Goal: Ask a question

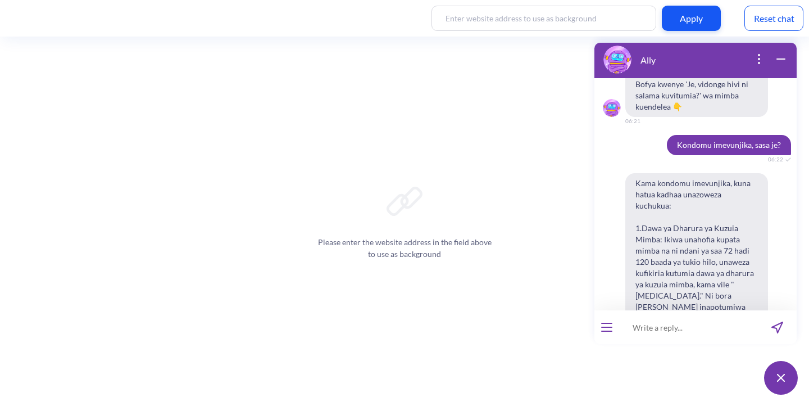
scroll to position [13389, 0]
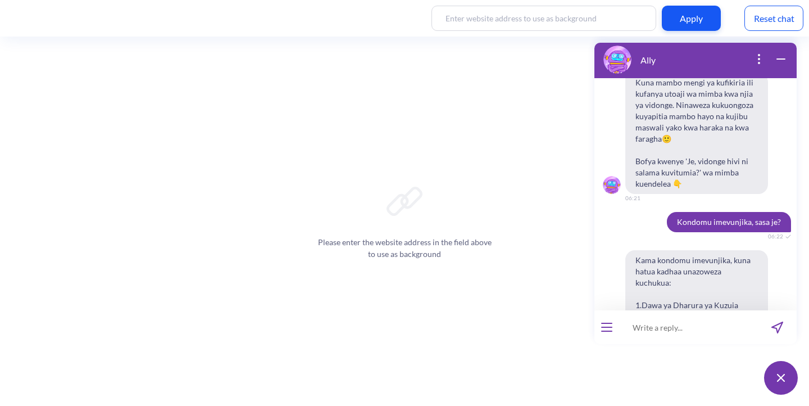
drag, startPoint x: 689, startPoint y: 247, endPoint x: 778, endPoint y: 244, distance: 88.8
copy span "कंडोम फट गया, अब क्या करें?"
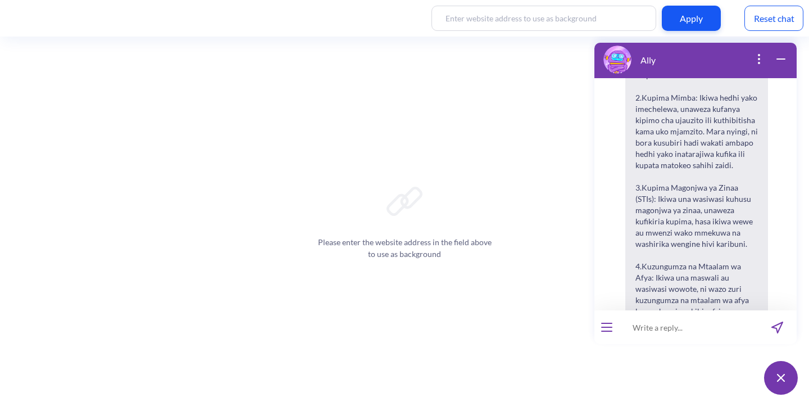
scroll to position [13708, 0]
click at [665, 324] on input at bounding box center [688, 327] width 139 height 34
type input "can I do the procedure with miso alone?"
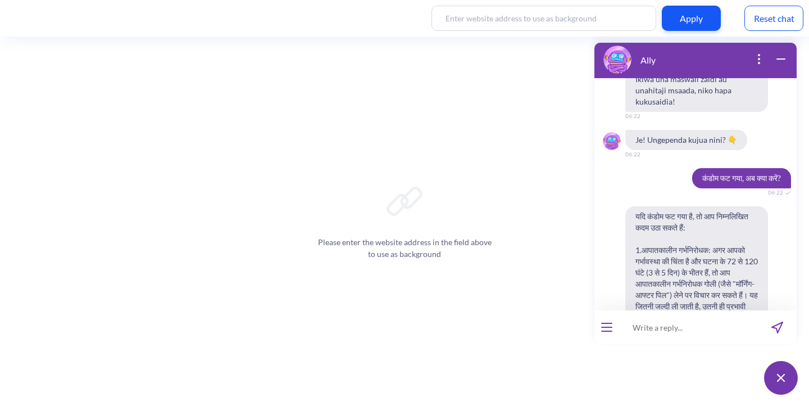
scroll to position [13964, 0]
drag, startPoint x: 677, startPoint y: 135, endPoint x: 643, endPoint y: 124, distance: 36.2
copy span "can I do the procedure with miso alone?"
click at [608, 330] on button "open menu" at bounding box center [606, 326] width 11 height 9
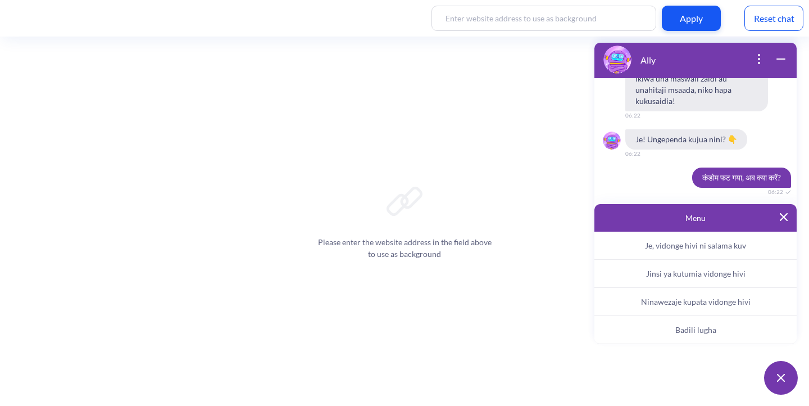
click at [670, 330] on button "Badili lugha" at bounding box center [695, 330] width 202 height 28
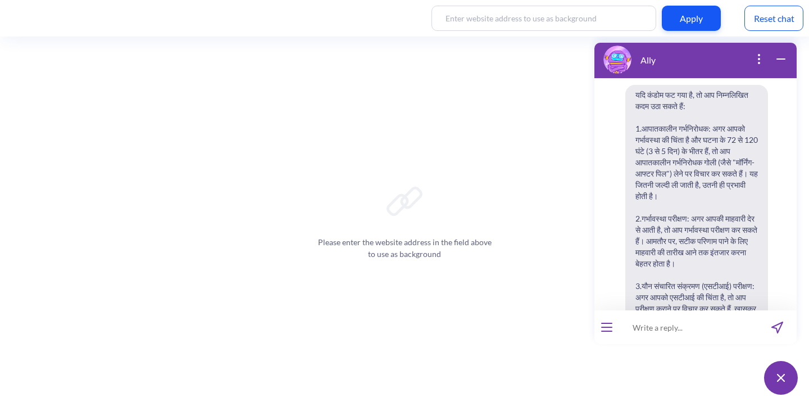
scroll to position [14095, 0]
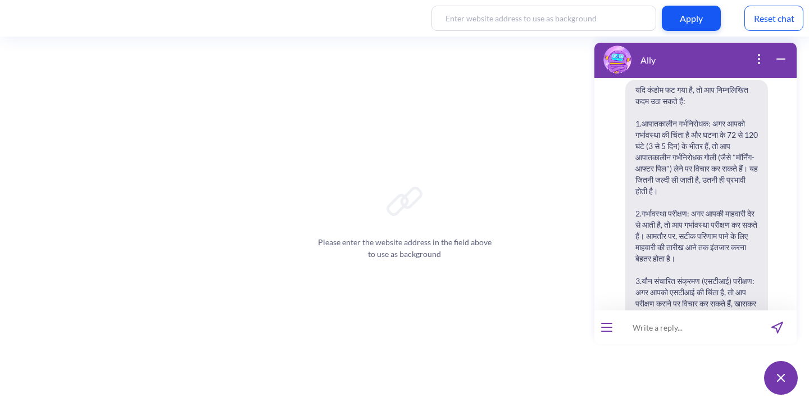
click at [651, 325] on input at bounding box center [688, 327] width 139 height 34
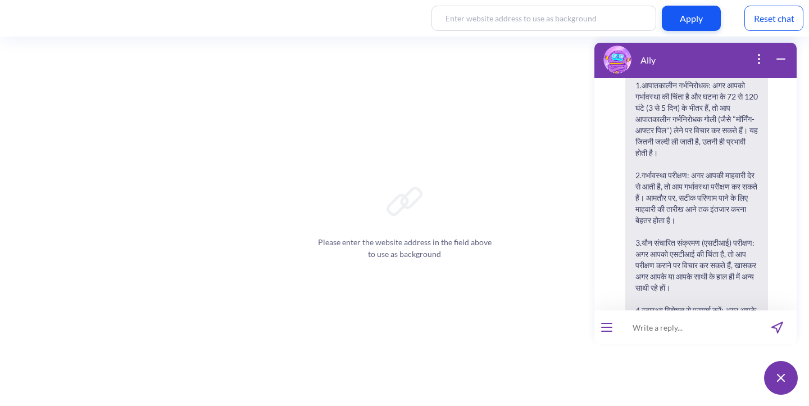
scroll to position [14139, 0]
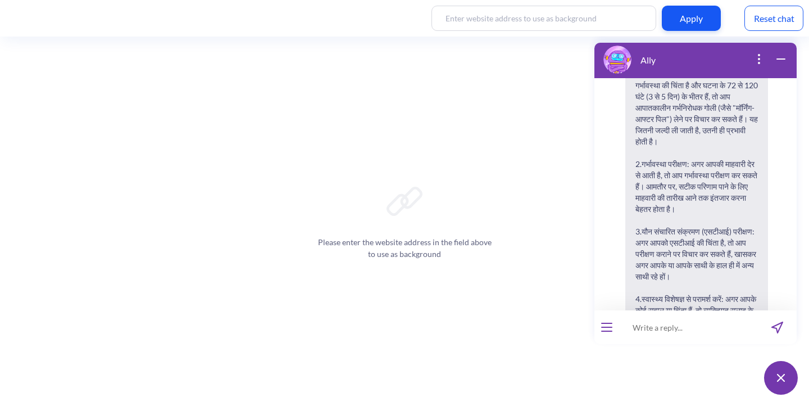
paste input "can I do the procedure with miso alone?"
type input "can I do the procedure with miso alone?"
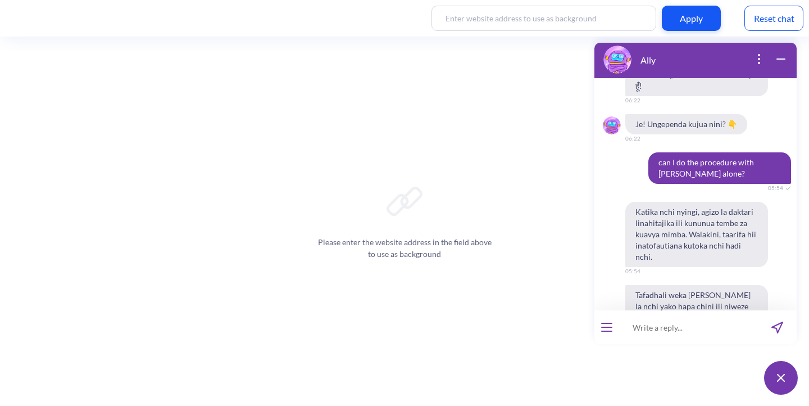
scroll to position [14431, 0]
type input "can I do the procedure only with miso?"
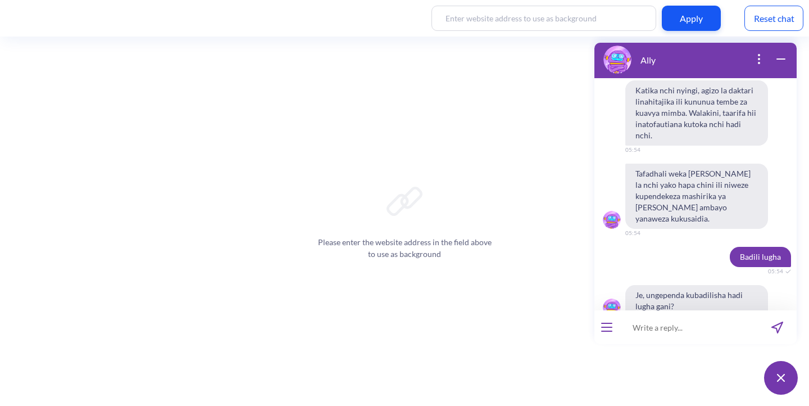
scroll to position [14553, 0]
click at [606, 321] on div at bounding box center [606, 327] width 25 height 34
click at [603, 331] on icon "open menu" at bounding box center [607, 331] width 10 height 0
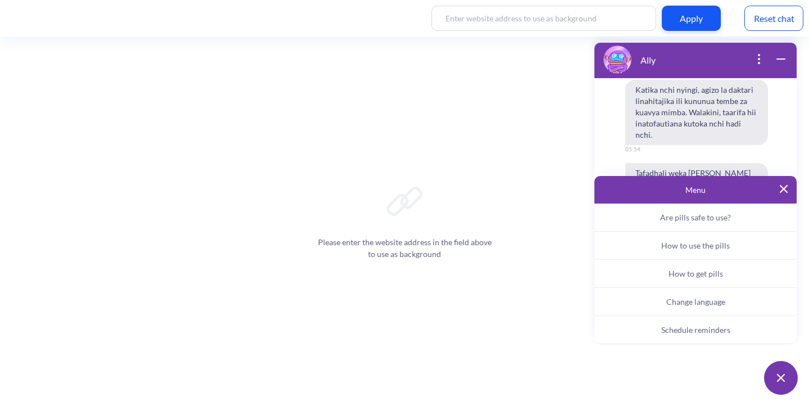
click at [784, 17] on div "Reset chat" at bounding box center [773, 18] width 59 height 25
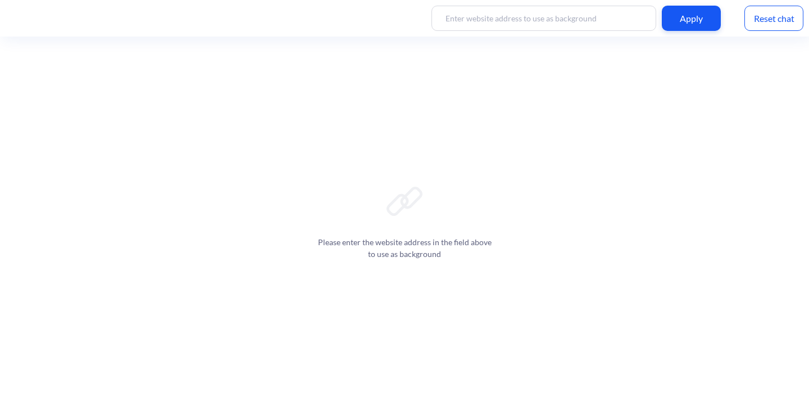
click at [564, 156] on div "Please enter the website address in the field above to use as background" at bounding box center [404, 221] width 809 height 369
click at [786, 382] on img at bounding box center [781, 377] width 12 height 11
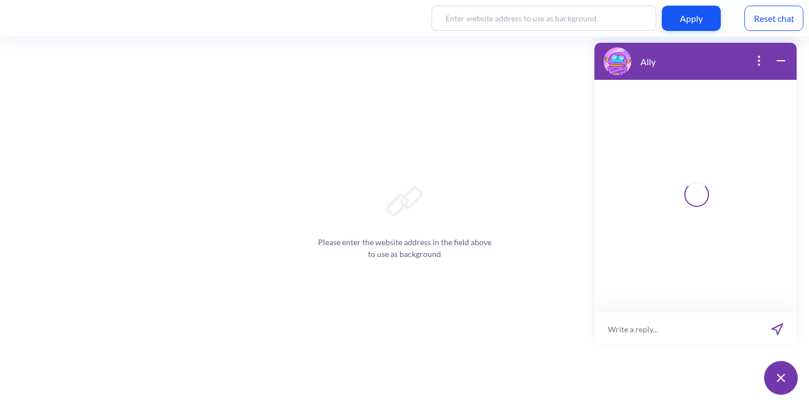
scroll to position [2, 0]
click at [639, 325] on input at bounding box center [675, 327] width 163 height 34
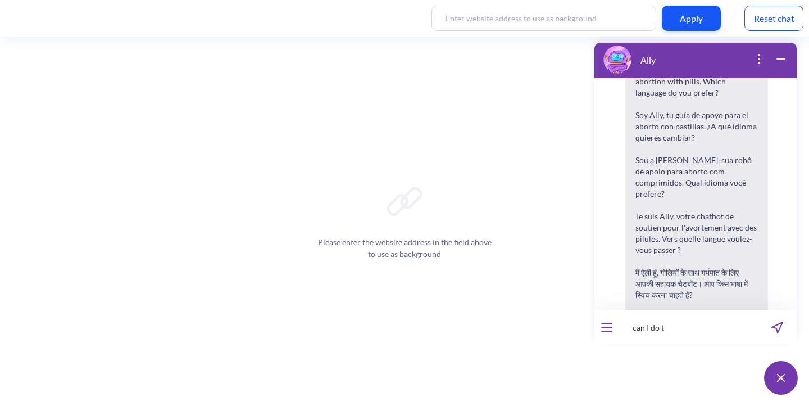
scroll to position [175, 0]
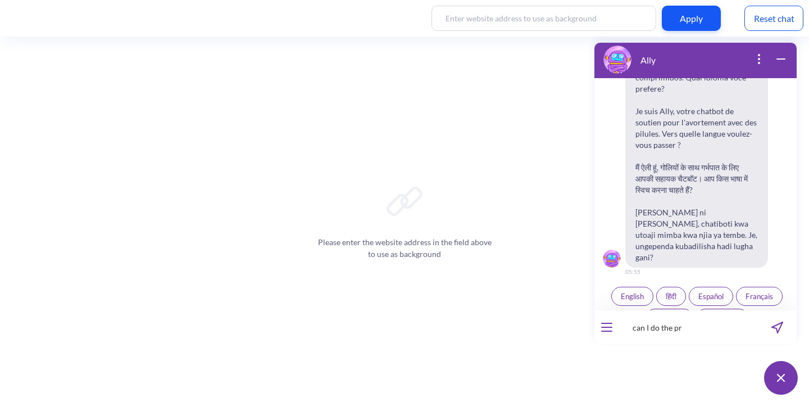
type input "can I do the pr"
type input "can I do the procedure only with miso?"
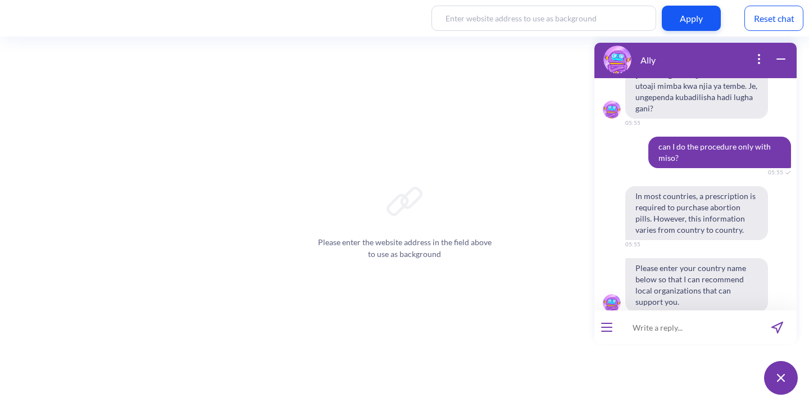
scroll to position [324, 0]
type input "[GEOGRAPHIC_DATA]"
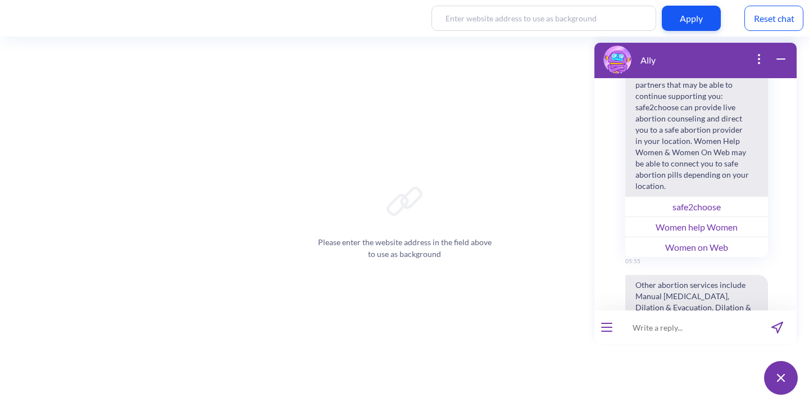
scroll to position [927, 0]
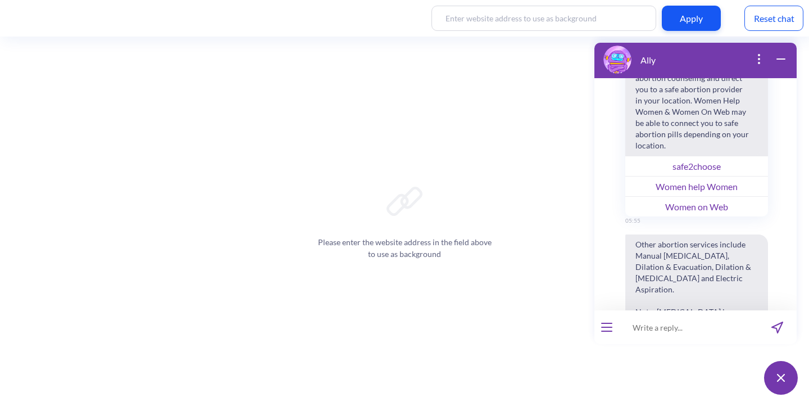
click at [652, 322] on input at bounding box center [688, 327] width 139 height 34
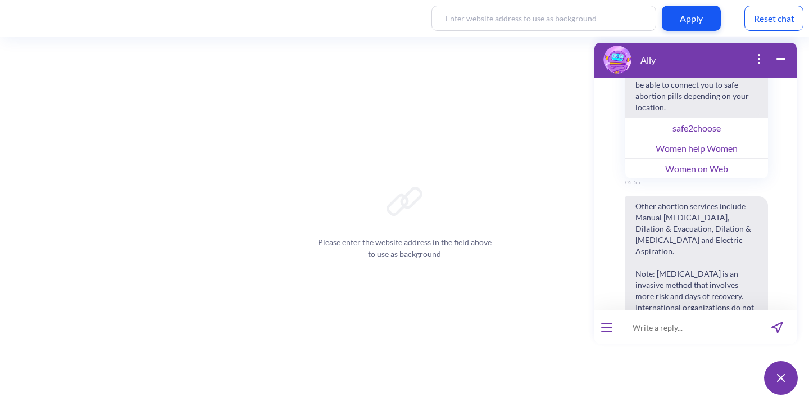
scroll to position [987, 0]
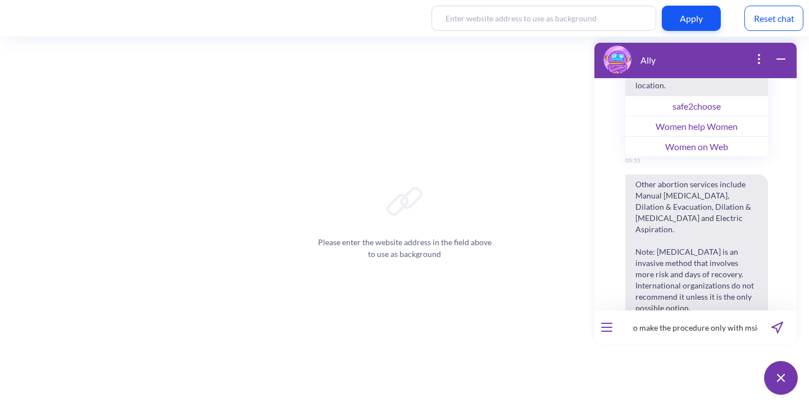
type input "how to make the procedure only with msio?"
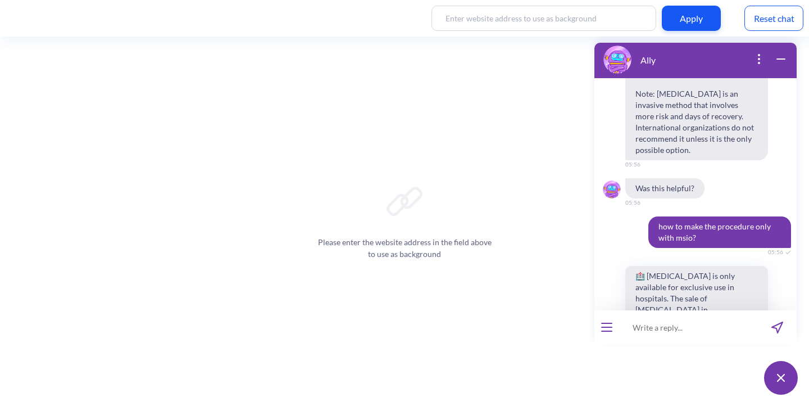
scroll to position [1145, 0]
click at [610, 335] on div at bounding box center [606, 327] width 25 height 34
click at [607, 328] on button "open menu" at bounding box center [606, 326] width 11 height 9
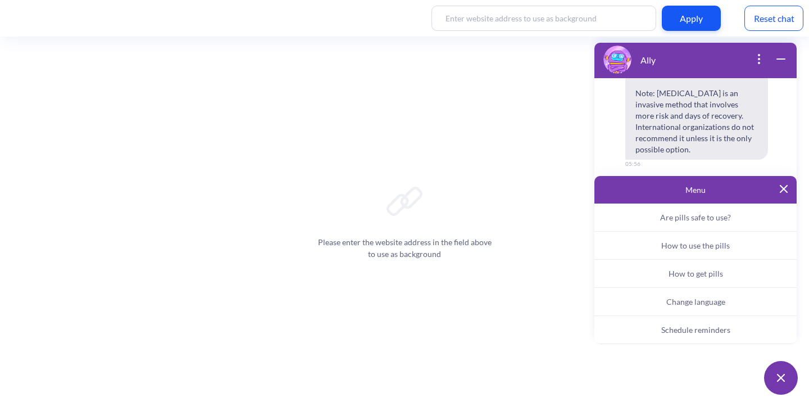
click at [694, 303] on span "Change language" at bounding box center [695, 302] width 59 height 10
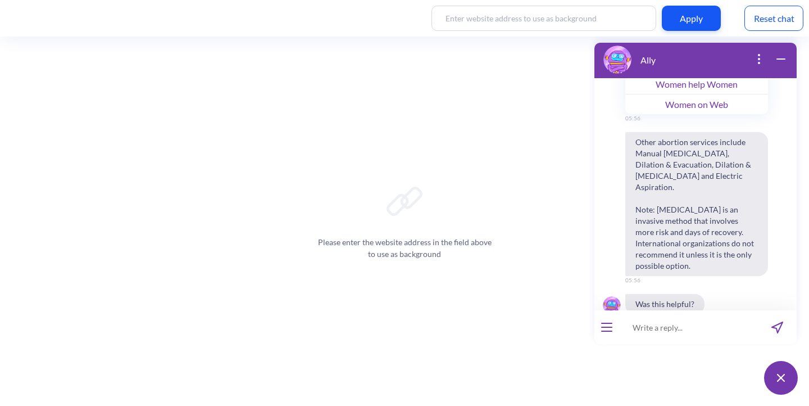
scroll to position [1749, 0]
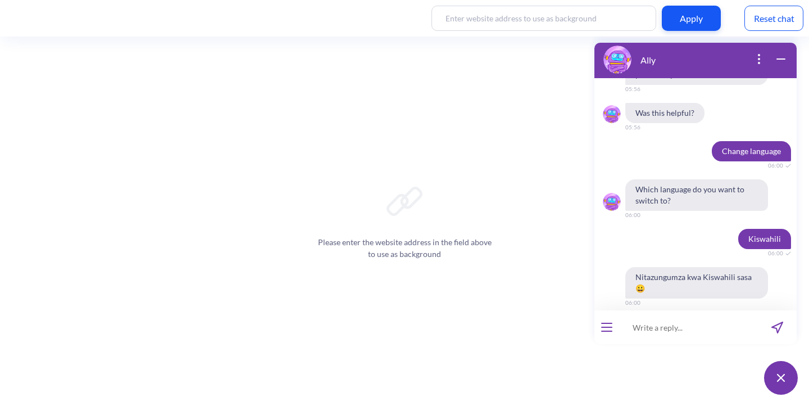
scroll to position [1958, 0]
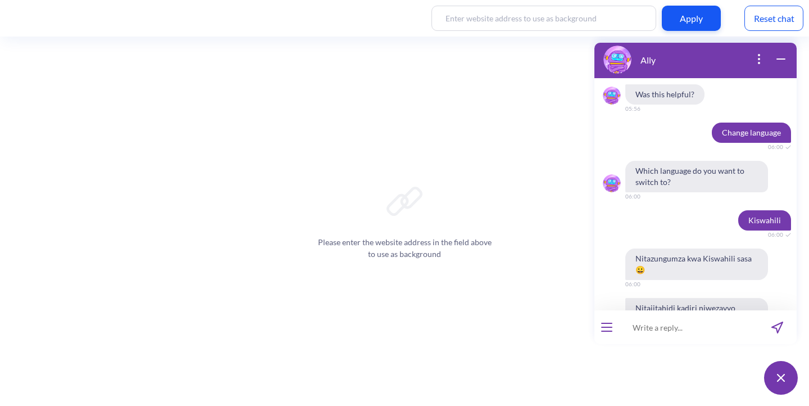
click at [654, 324] on input at bounding box center [688, 327] width 139 height 34
paste input "Nitajuaje mimba yangu imefika wiki 13?"
type input "Nitajuaje mimba yangu imefika wiki 13?"
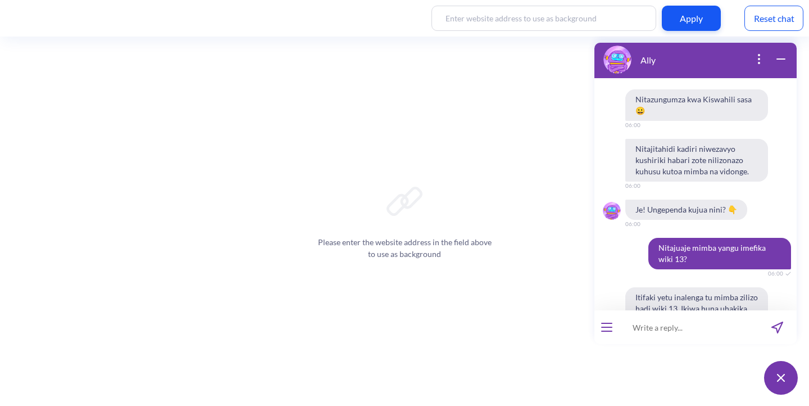
scroll to position [2114, 0]
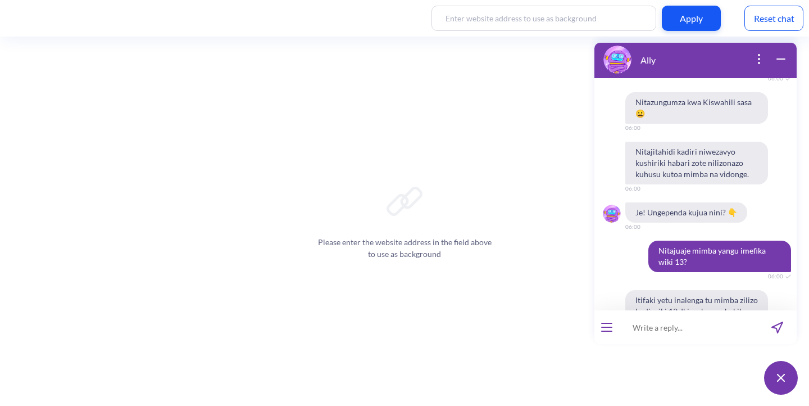
click at [656, 325] on input at bounding box center [688, 327] width 139 height 34
paste input "Will I still be able to have children after this?” A"
type input "Will I still be able to have children after this?"
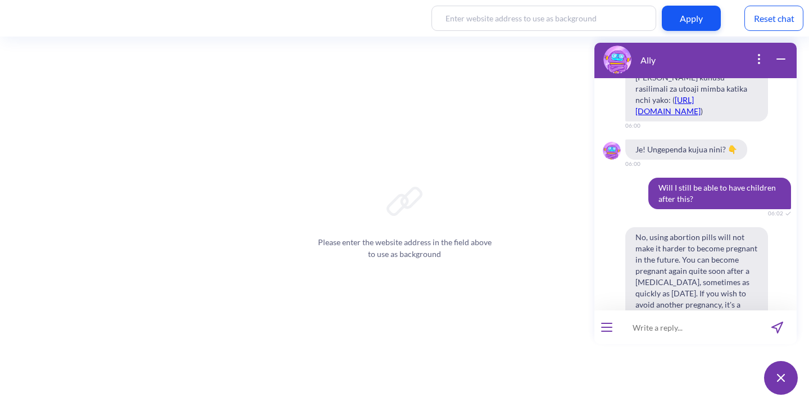
scroll to position [2541, 0]
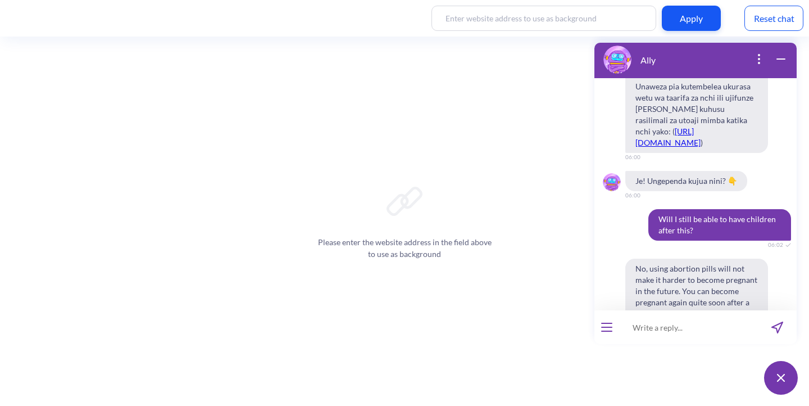
click at [650, 326] on input at bounding box center [688, 327] width 139 height 34
paste input "people will think I’m a prostitute now?"
type input "people will think I’m a prostitute now?"
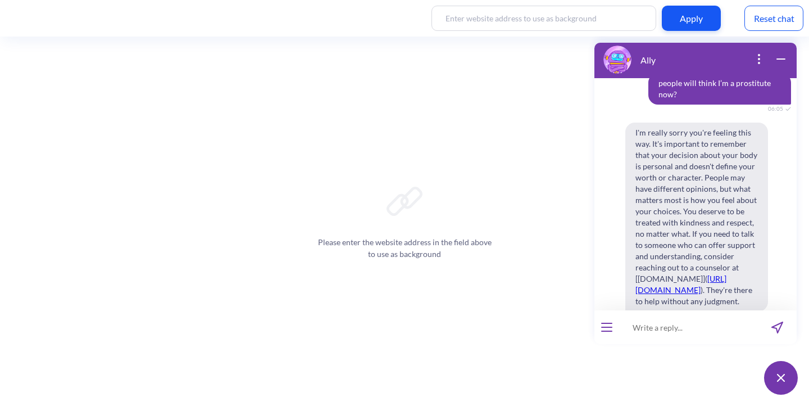
scroll to position [2953, 0]
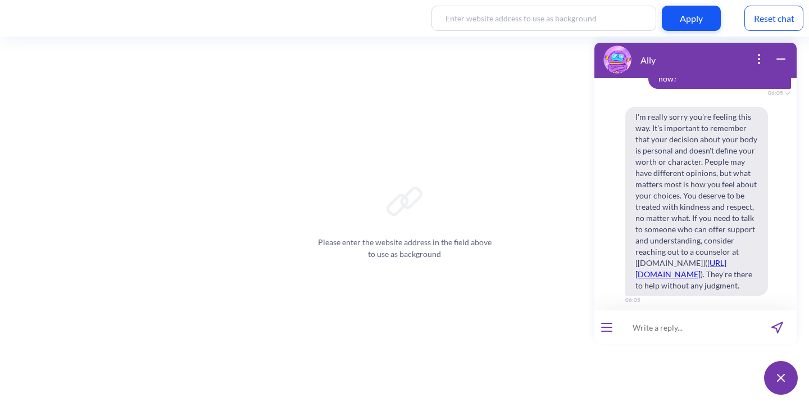
click at [609, 321] on div at bounding box center [606, 327] width 25 height 34
click at [608, 328] on button "open menu" at bounding box center [606, 326] width 11 height 9
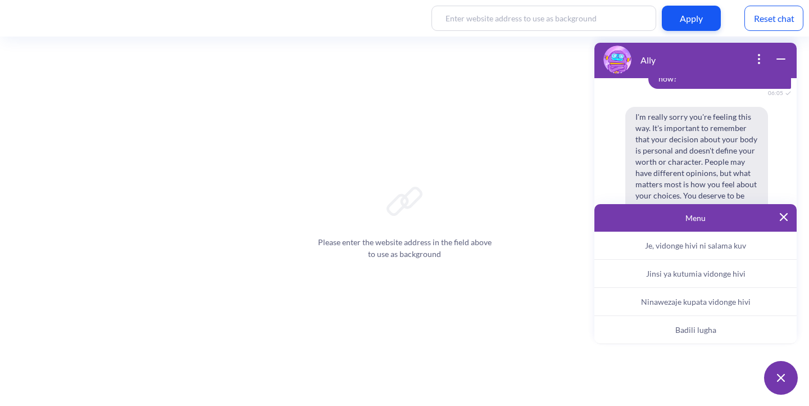
click at [698, 326] on span "Badili lugha" at bounding box center [695, 330] width 41 height 10
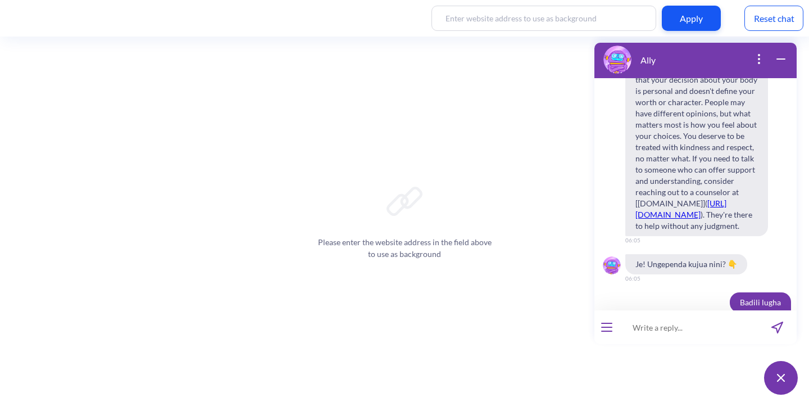
scroll to position [3019, 0]
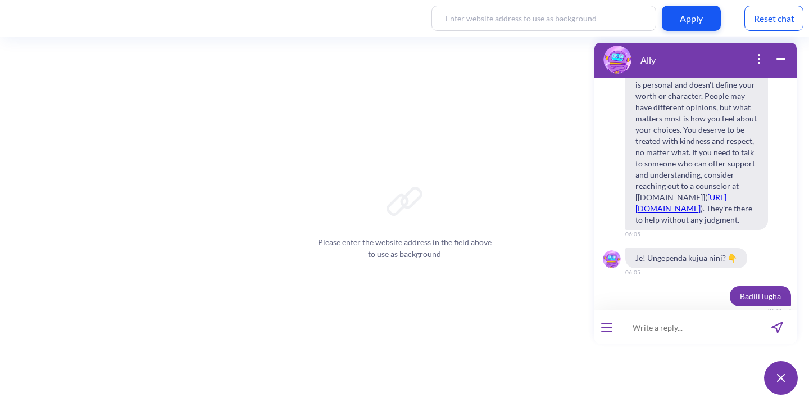
click at [635, 380] on span "English" at bounding box center [632, 384] width 23 height 9
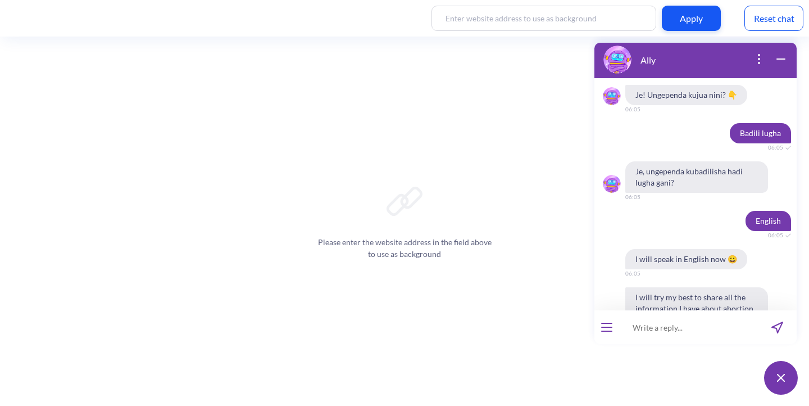
scroll to position [3205, 0]
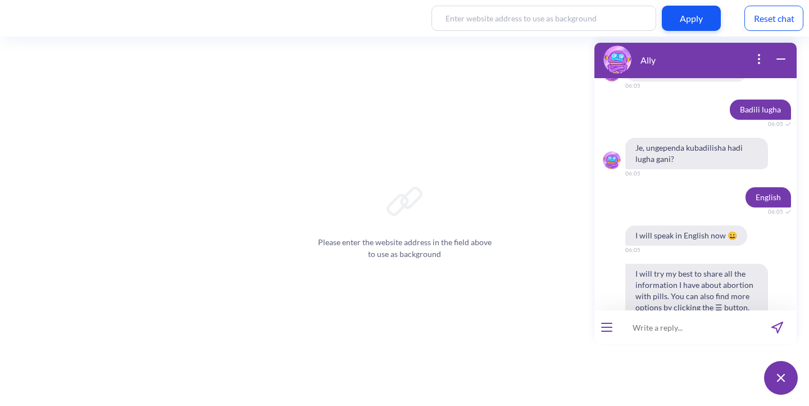
click at [643, 329] on input at bounding box center [688, 327] width 139 height 34
paste input "people will think I’m a prostitute now?"
type input "people will think I’m a prostitute now?"
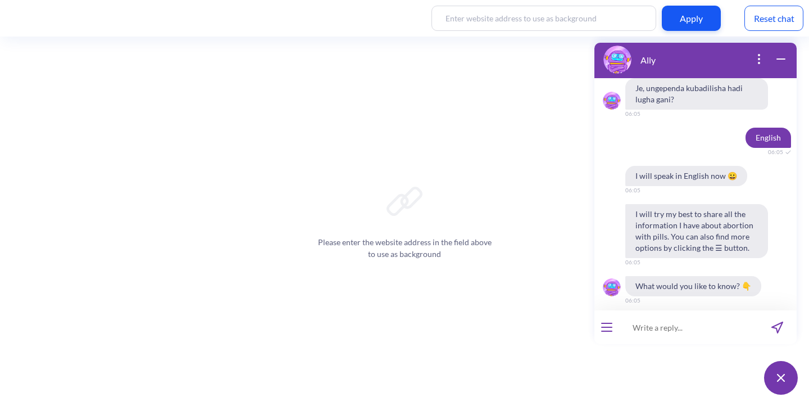
scroll to position [3243, 0]
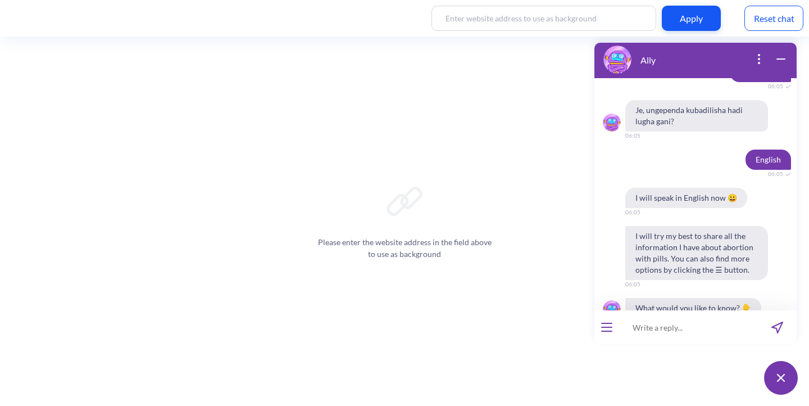
drag, startPoint x: 671, startPoint y: 248, endPoint x: 637, endPoint y: 230, distance: 38.7
click at [637, 336] on div "people will think I’m a prostitute now? 06:05" at bounding box center [695, 351] width 202 height 31
copy span "people will think I’m a prostitute now?"
click at [644, 329] on input at bounding box center [688, 327] width 139 height 34
paste input "people will think I’m a prostitute now?"
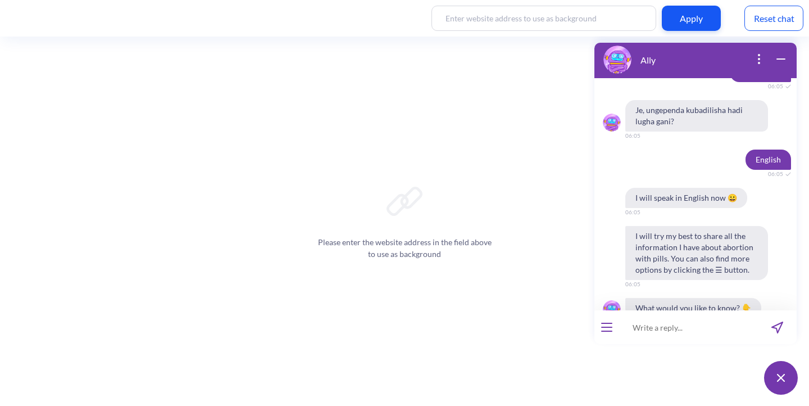
type input "people will think I’m a prostitute now?"
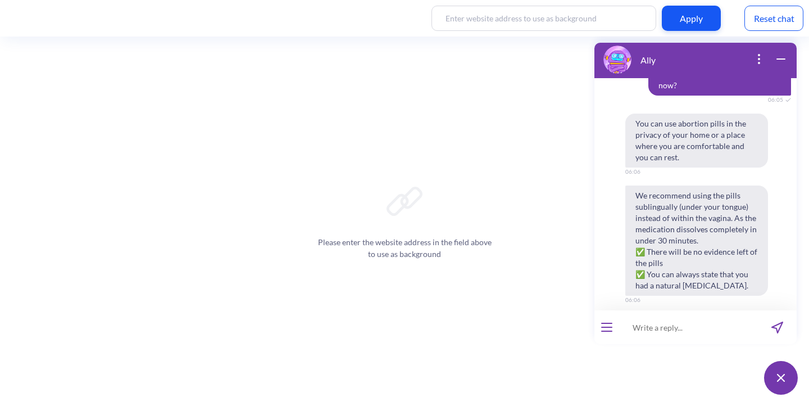
scroll to position [3894, 0]
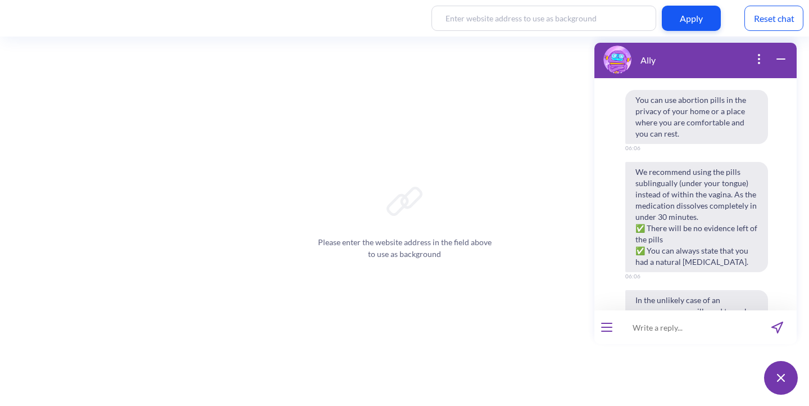
click at [646, 331] on input at bounding box center [688, 327] width 139 height 34
paste input "people will think I’m a prostitute now?"
type input "people will think I’m a prostitute now?"
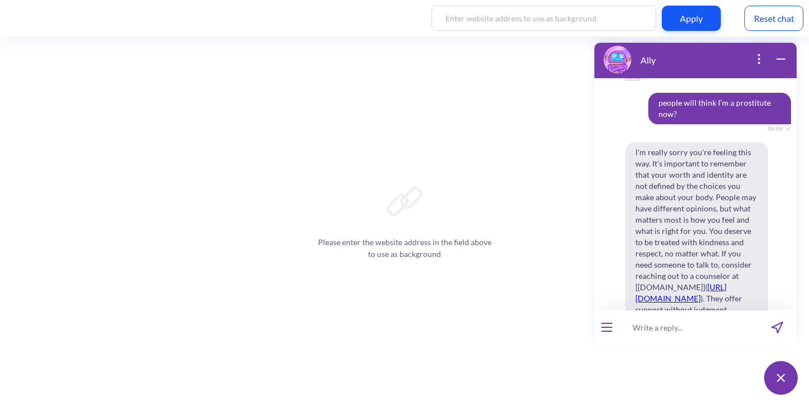
scroll to position [4199, 0]
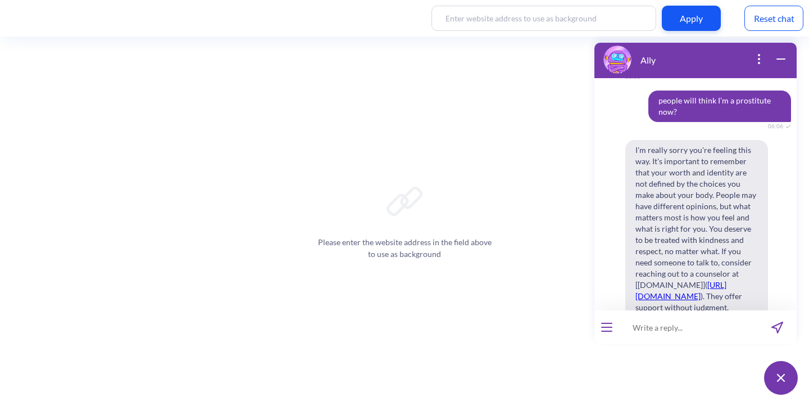
click at [663, 322] on input at bounding box center [688, 327] width 139 height 34
type input "the fetus came out and i flushed it. I'm afraid it will block the toilet and I …"
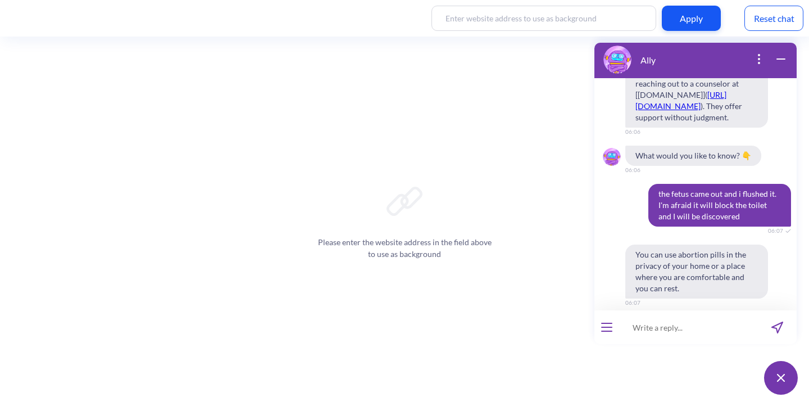
scroll to position [4341, 0]
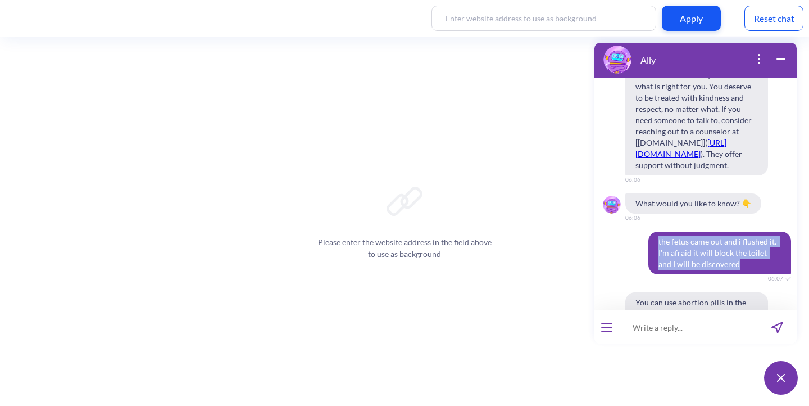
drag, startPoint x: 720, startPoint y: 156, endPoint x: 640, endPoint y: 131, distance: 83.0
click at [640, 231] on div "the fetus came out and i flushed it. I'm afraid it will block the toilet and I …" at bounding box center [695, 252] width 202 height 43
copy span "the fetus came out and i flushed it. I'm afraid it will block the toilet and I …"
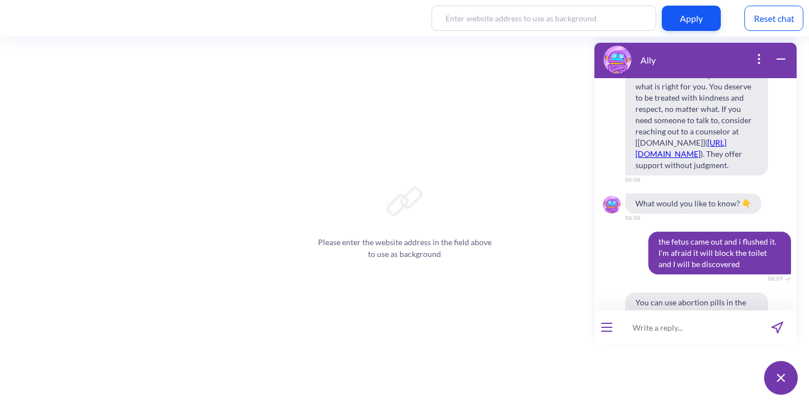
click at [663, 325] on input at bounding box center [688, 327] width 139 height 34
paste input "the fetus came out and i flushed it. I'm afraid it will block the toilet and I …"
type input "the fetus came out and i flushed it. I'm afraid it will block the toilet and I …"
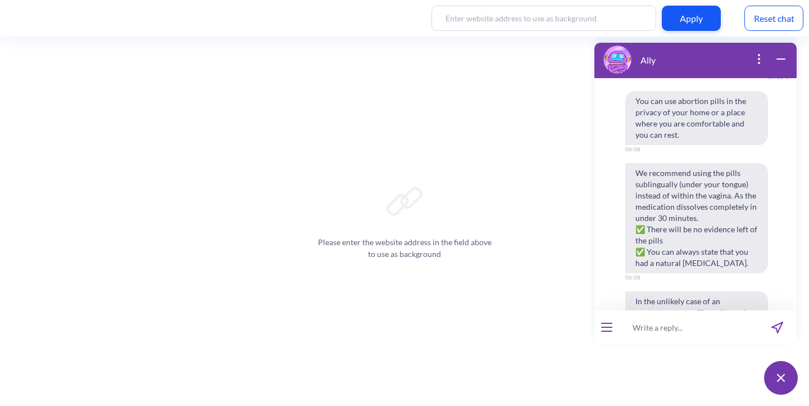
scroll to position [4909, 0]
paste input "the fetus came out and i flushed it. I'm afraid it will block the toilet and I …"
type input "the fetus came out and i flushed it. I'm afraid it will block the toilet and I …"
click at [618, 397] on button "What to tell doctors" at bounding box center [660, 406] width 84 height 19
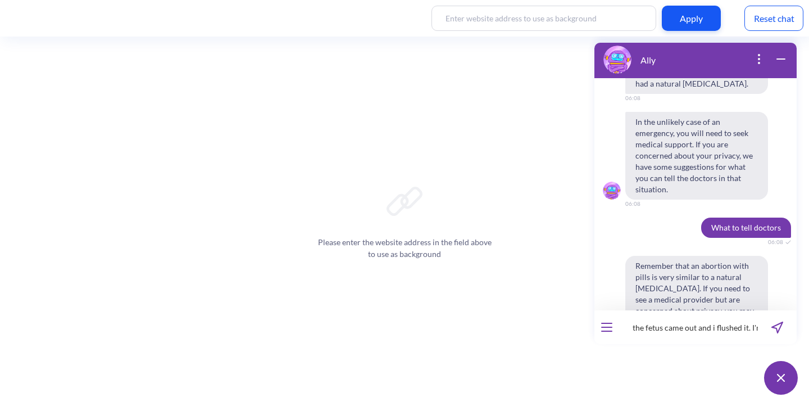
scroll to position [5099, 0]
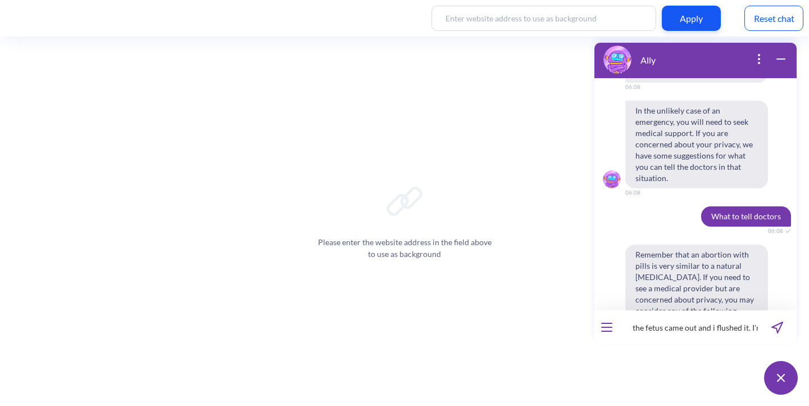
click at [679, 322] on input "the fetus came out and i flushed it. I'm afraid it will block the toilet and I …" at bounding box center [688, 327] width 139 height 34
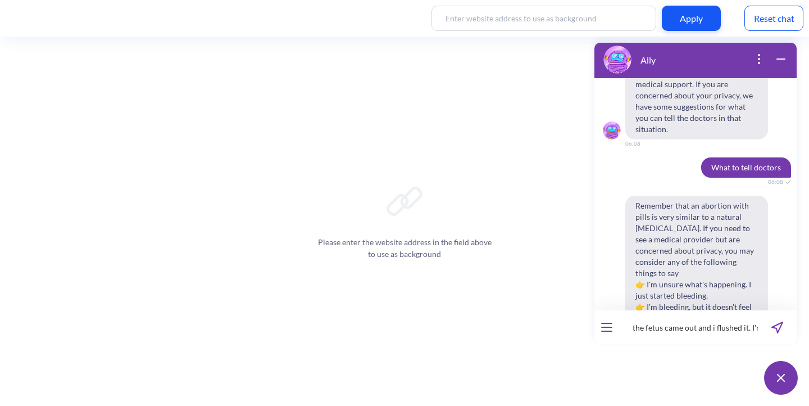
click at [779, 331] on icon "send message" at bounding box center [777, 327] width 12 height 12
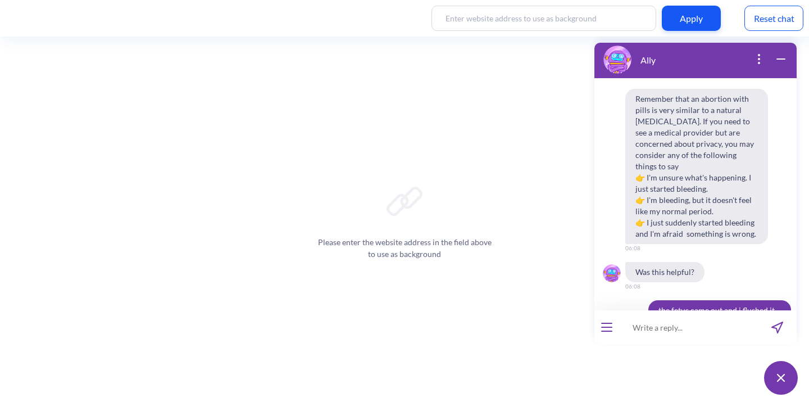
scroll to position [5231, 0]
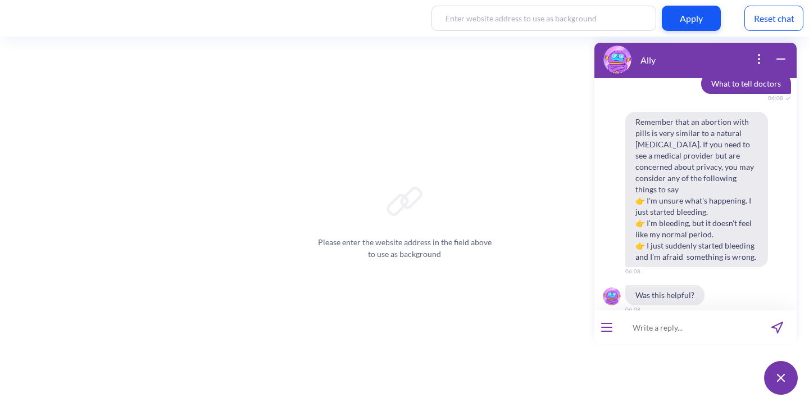
drag, startPoint x: 719, startPoint y: 233, endPoint x: 642, endPoint y: 207, distance: 81.2
click at [648, 323] on span "the fetus came out and i flushed it. I'm afraid it will block the toilet and I …" at bounding box center [719, 344] width 143 height 43
copy span "the fetus came out and i flushed it. I'm afraid it will block the toilet and I …"
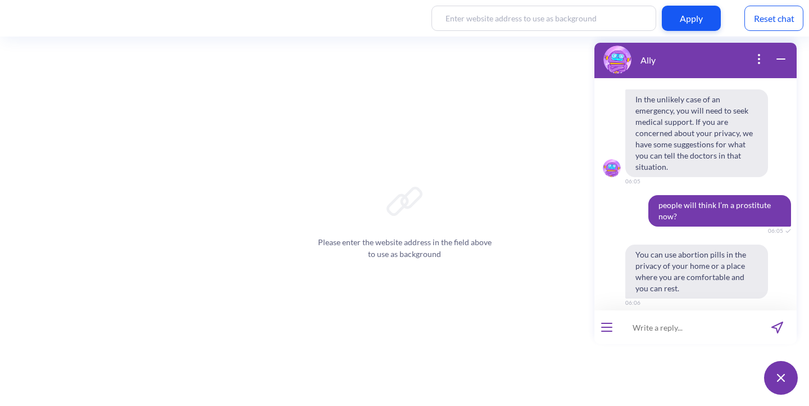
scroll to position [3741, 0]
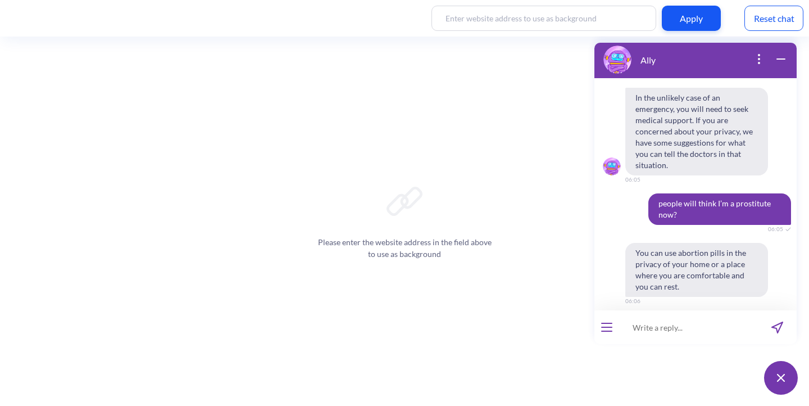
click at [611, 325] on button "open menu" at bounding box center [606, 326] width 11 height 9
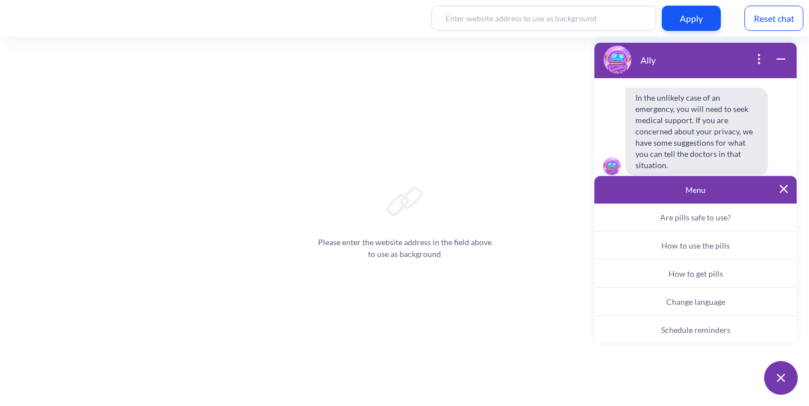
click at [684, 303] on span "Change language" at bounding box center [695, 302] width 59 height 10
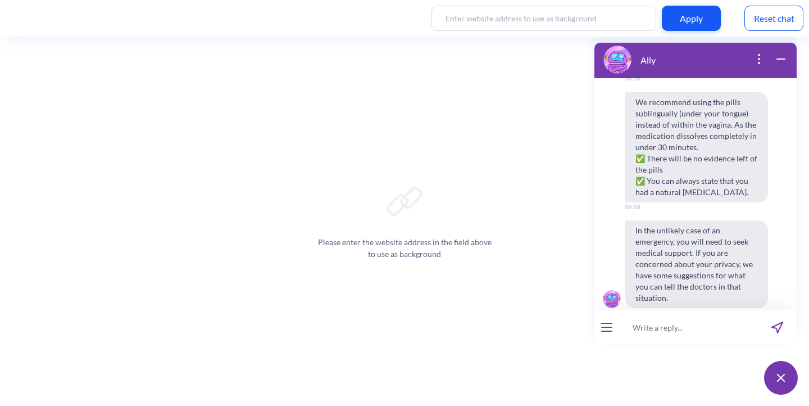
scroll to position [5623, 0]
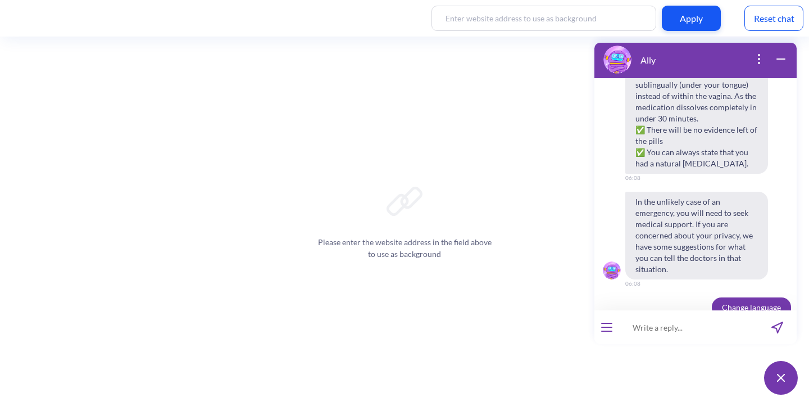
click at [673, 391] on span "हिंदी" at bounding box center [671, 395] width 11 height 9
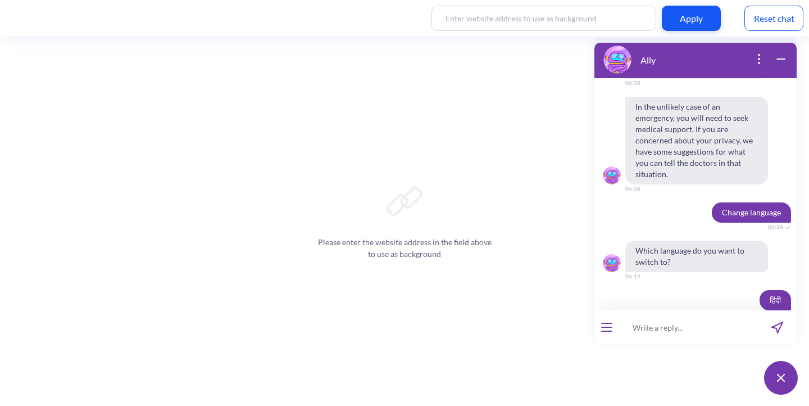
scroll to position [5809, 0]
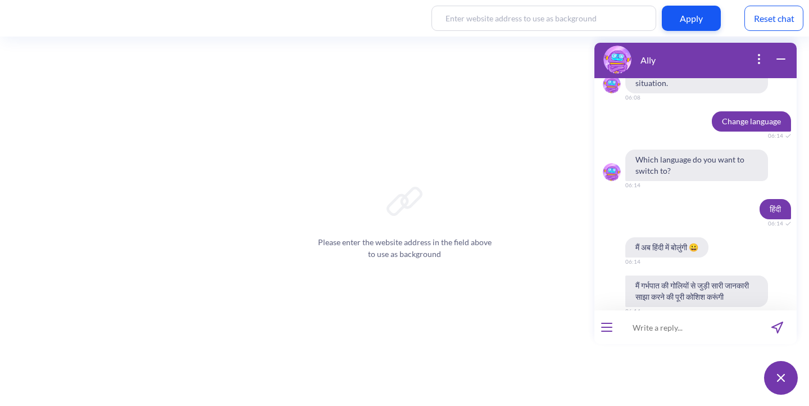
click at [640, 323] on input at bounding box center [688, 327] width 139 height 34
paste input "‘प्रेग्नेंसी का डाउट है"
type input "‘प्रेग्नेंसी का डाउट है"
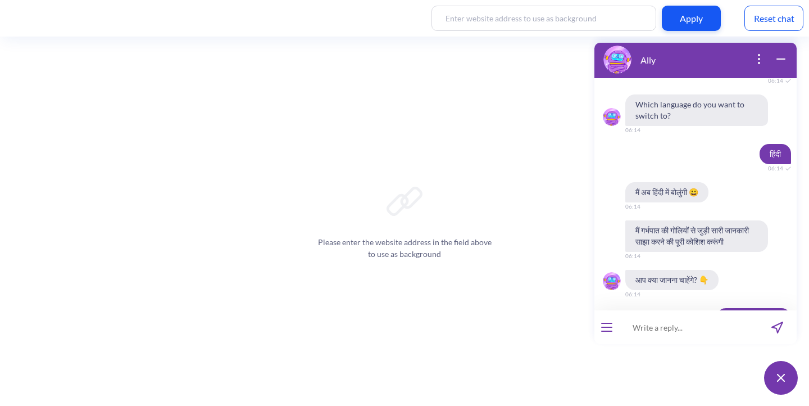
scroll to position [5876, 0]
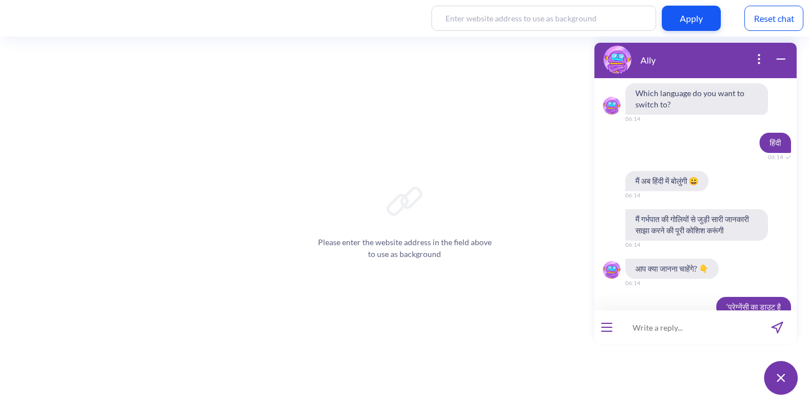
drag, startPoint x: 745, startPoint y: 257, endPoint x: 620, endPoint y: 220, distance: 130.6
click at [620, 335] on div "आप गर्भवती हैं ये जानने का एक तरीका घर पर गर्भावस्था टेस्ट लेना है। यदि आपके और…" at bounding box center [695, 362] width 202 height 54
copy span "आप गर्भवती हैं ये जानने का एक तरीका घर पर गर्भावस्था टेस्ट लेना है। यदि आपके और…"
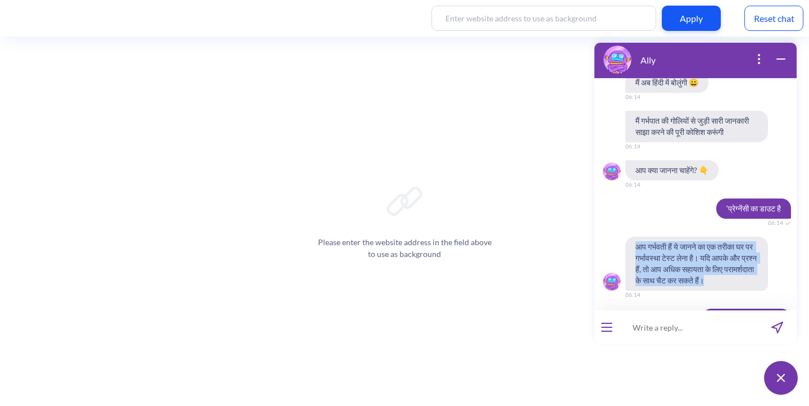
scroll to position [5998, 0]
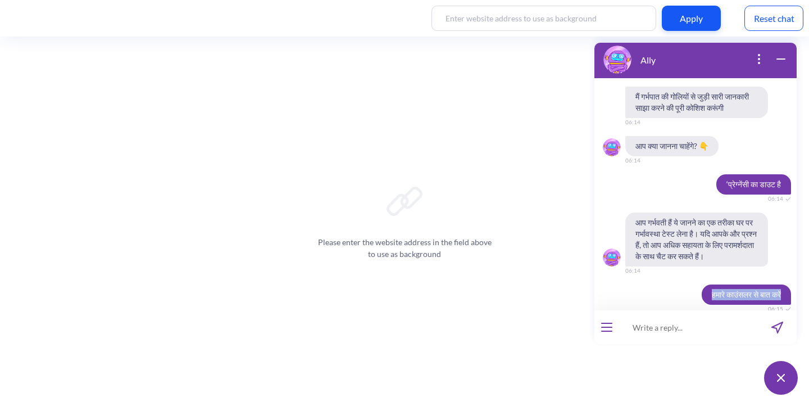
drag, startPoint x: 779, startPoint y: 174, endPoint x: 688, endPoint y: 165, distance: 90.8
click at [688, 284] on div "हमारे काउंसलर से बात करें 06:15" at bounding box center [695, 294] width 202 height 20
copy span "हमारे काउंसलर से बात करें"
click at [607, 323] on icon "open menu" at bounding box center [607, 323] width 10 height 0
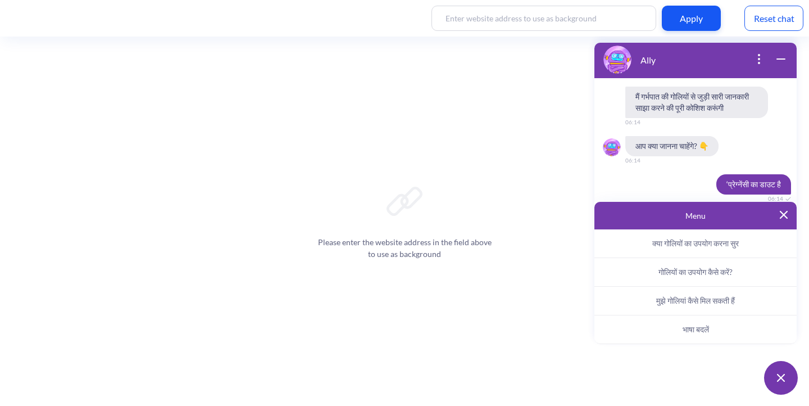
click at [707, 324] on span "भाषा बदलें" at bounding box center [696, 329] width 26 height 10
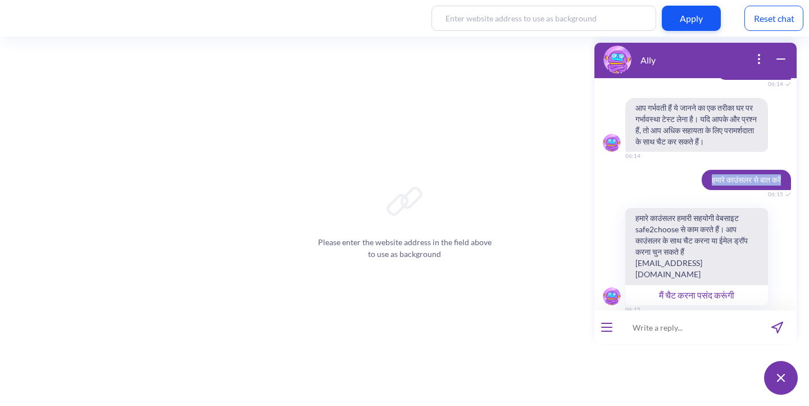
scroll to position [6118, 0]
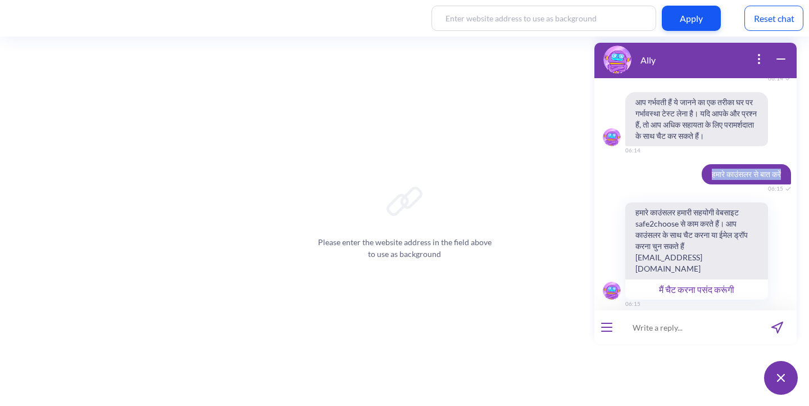
click at [625, 395] on button "English" at bounding box center [632, 404] width 42 height 19
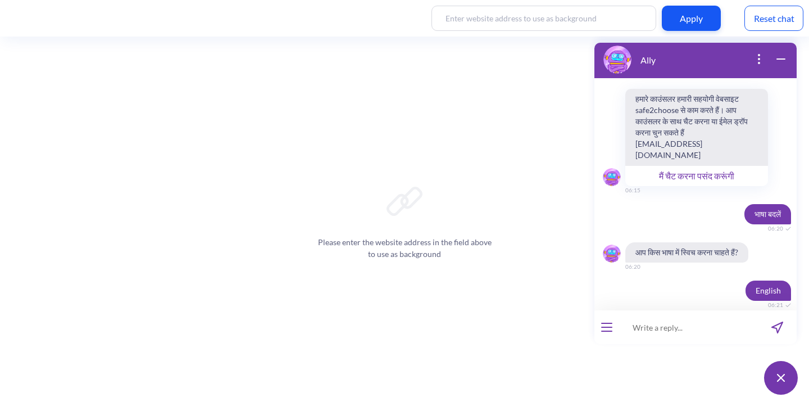
scroll to position [6305, 0]
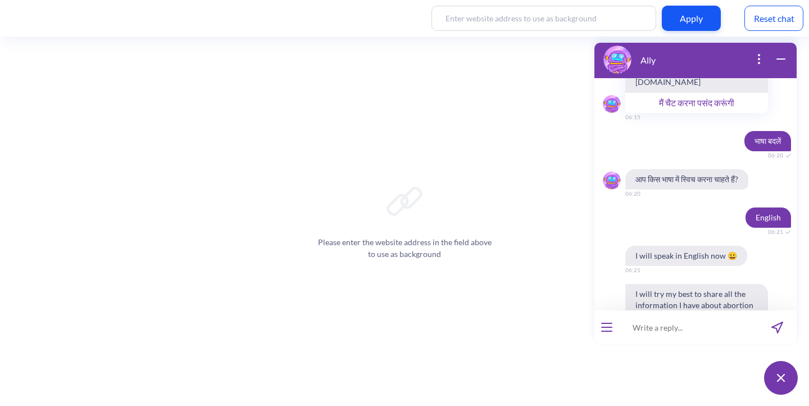
click at [641, 328] on input at bounding box center [688, 327] width 139 height 34
type input "what are the after effects of the pills"
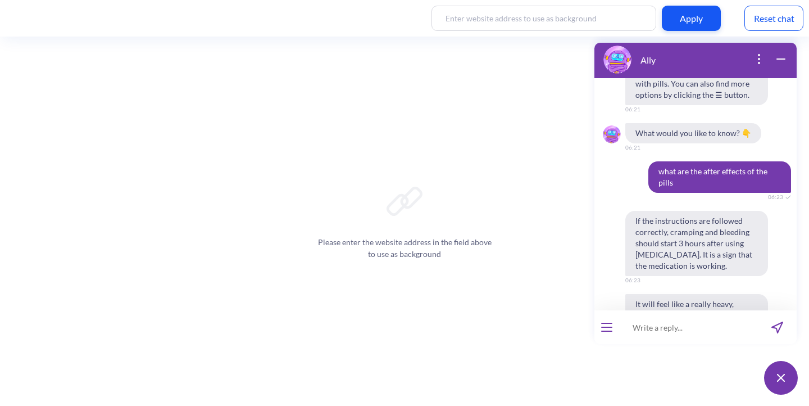
scroll to position [6559, 0]
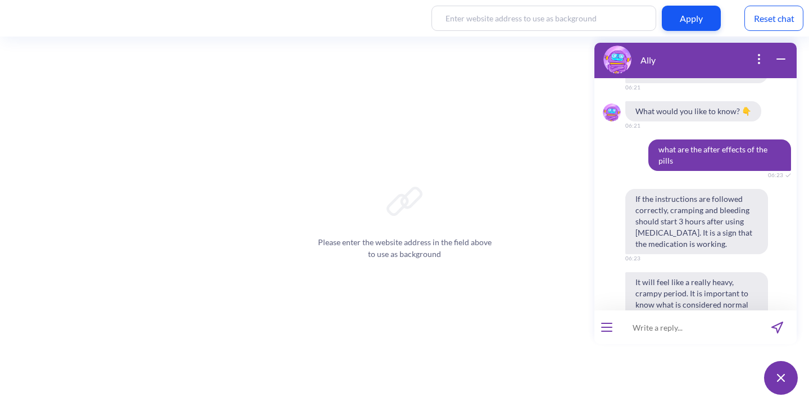
click at [661, 333] on input at bounding box center [688, 327] width 139 height 34
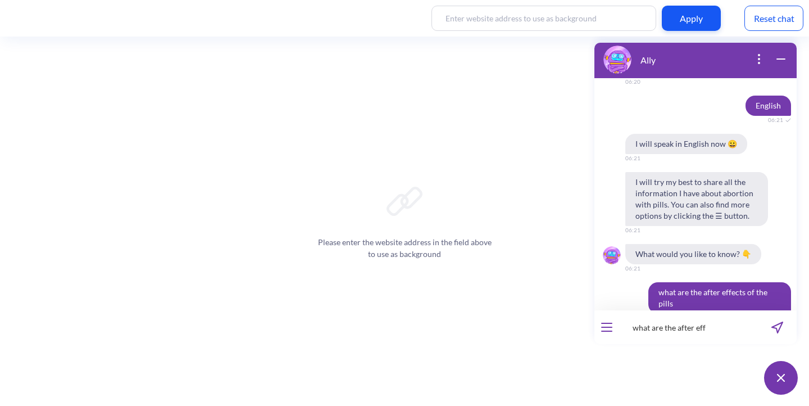
scroll to position [6382, 0]
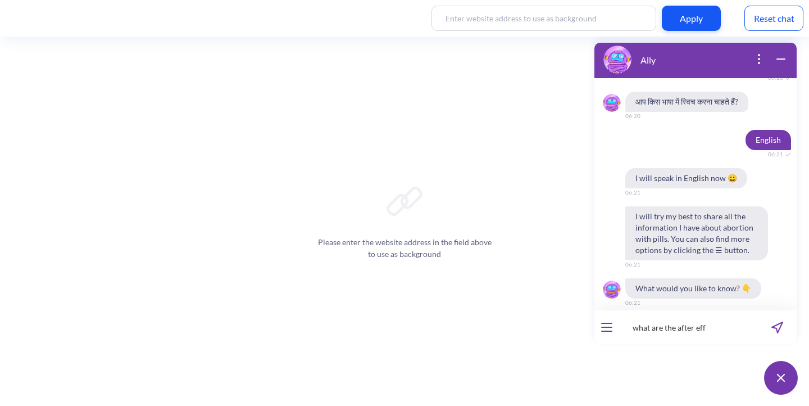
click at [680, 330] on input "what are the after eff" at bounding box center [688, 327] width 139 height 34
click at [604, 319] on div at bounding box center [606, 327] width 25 height 34
click at [604, 326] on icon "open menu" at bounding box center [606, 326] width 11 height 1
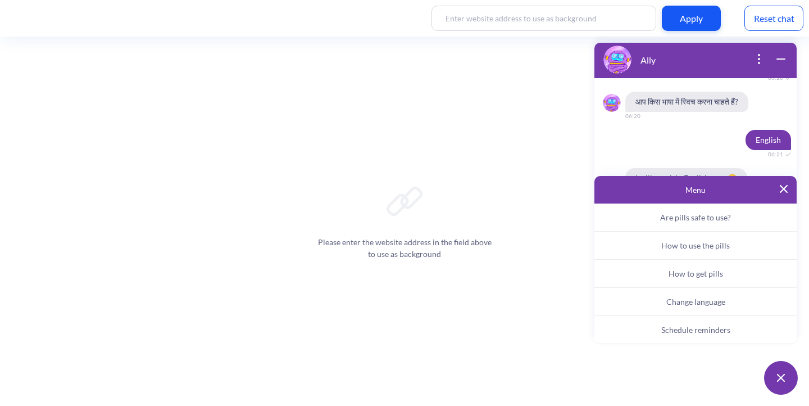
click at [682, 310] on button "Change language" at bounding box center [695, 302] width 202 height 28
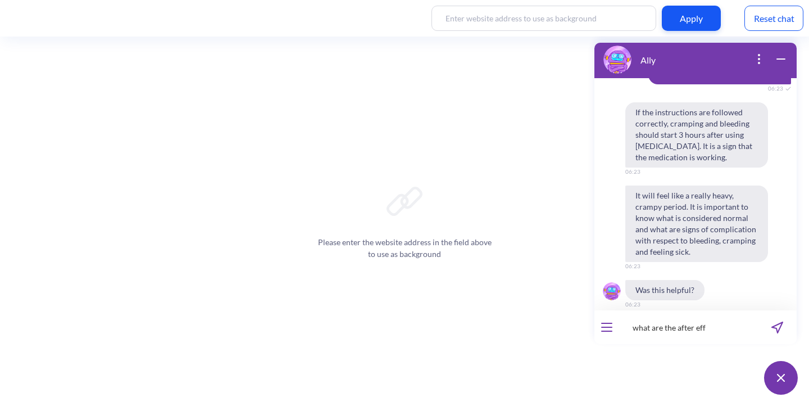
scroll to position [6669, 0]
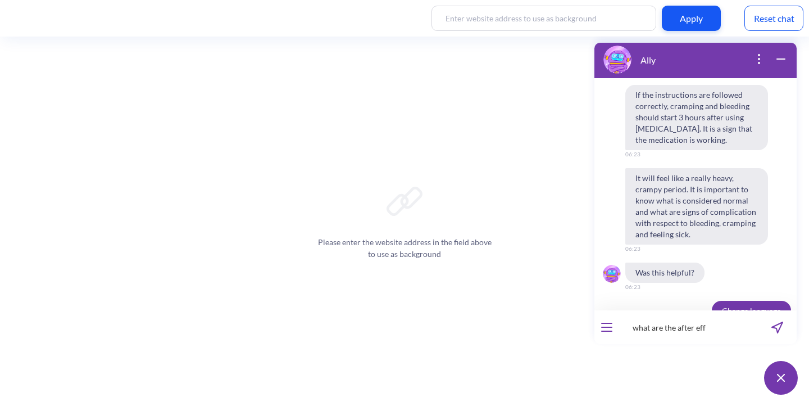
click at [682, 324] on input "what are the after eff" at bounding box center [688, 327] width 139 height 34
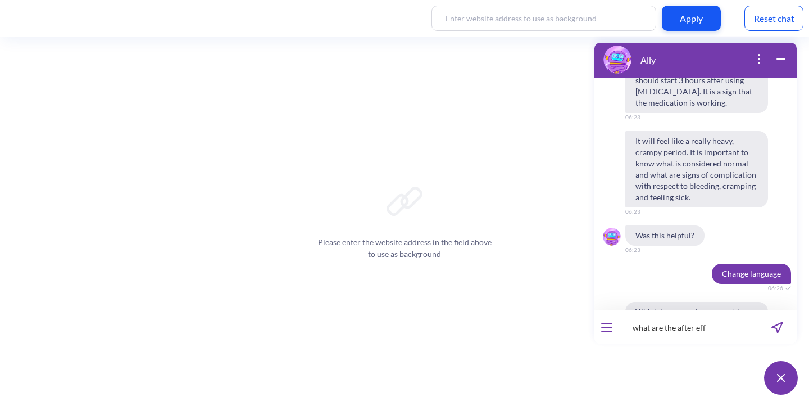
click at [682, 324] on input "what are the after eff" at bounding box center [688, 327] width 139 height 34
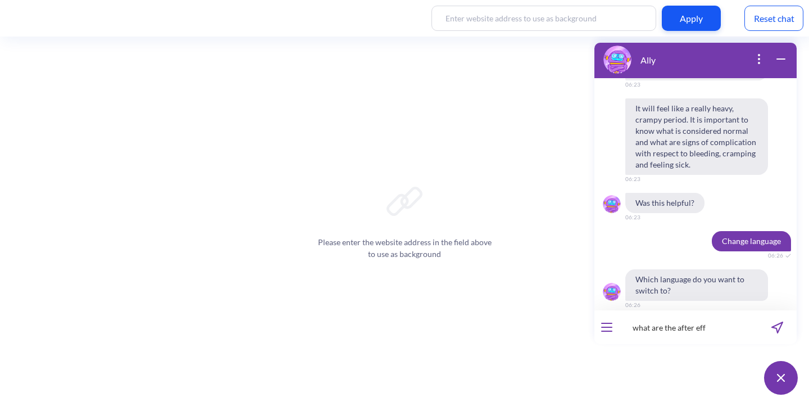
click at [682, 324] on input "what are the after eff" at bounding box center [688, 327] width 139 height 34
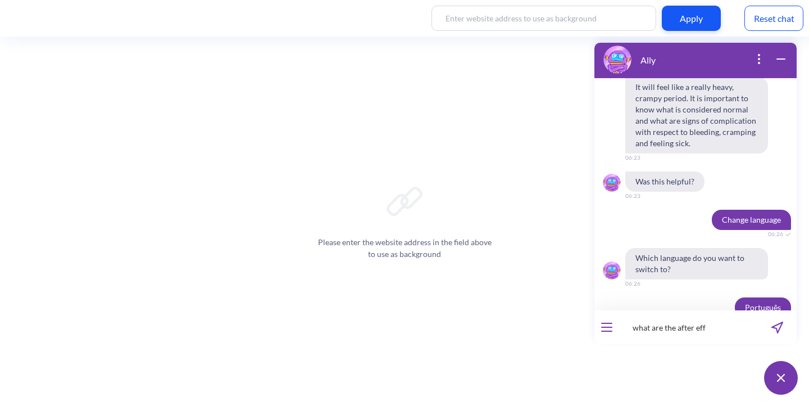
click at [682, 324] on input "what are the after eff" at bounding box center [688, 327] width 139 height 34
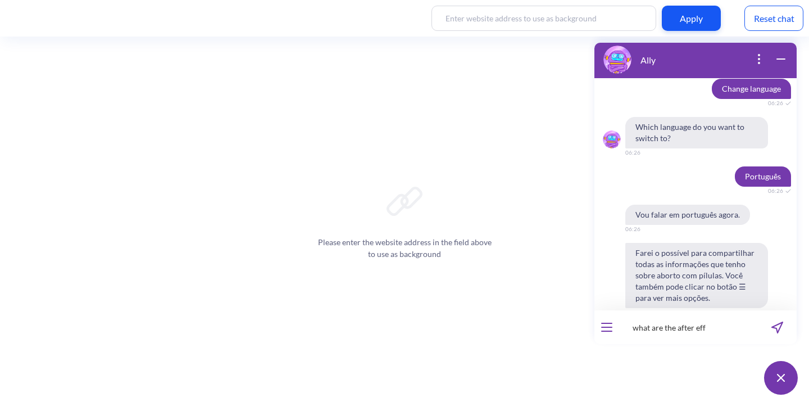
scroll to position [6888, 0]
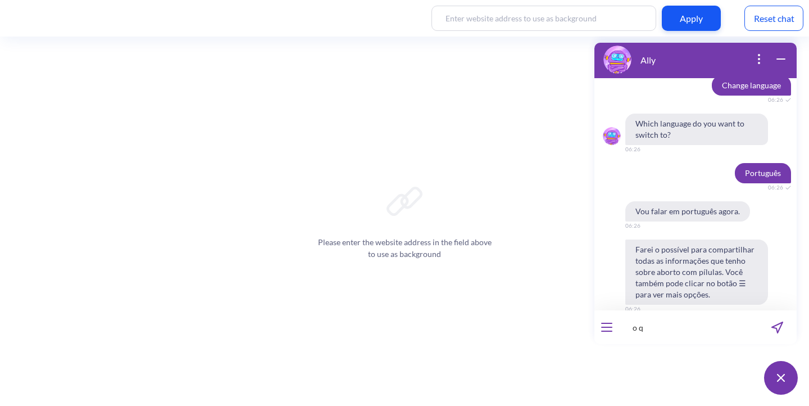
type input "o q"
type input "o que eu vou sentir depois [PERSON_NAME] as piluas?"
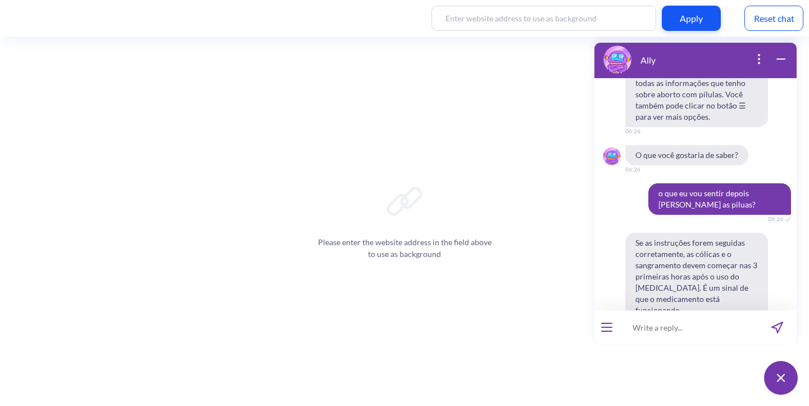
scroll to position [7056, 0]
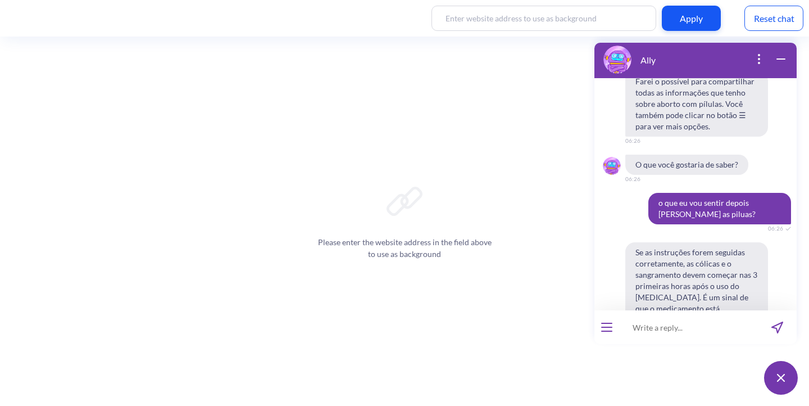
click at [652, 324] on input at bounding box center [688, 327] width 139 height 34
type input "mas o que eu vou sentir?"
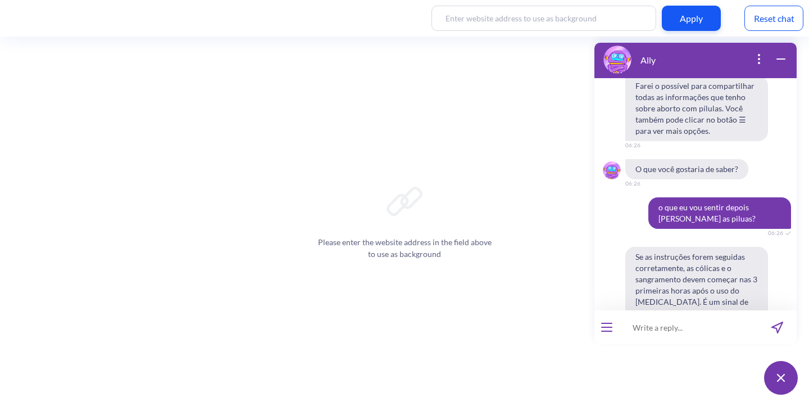
scroll to position [7052, 0]
